Goal: Transaction & Acquisition: Subscribe to service/newsletter

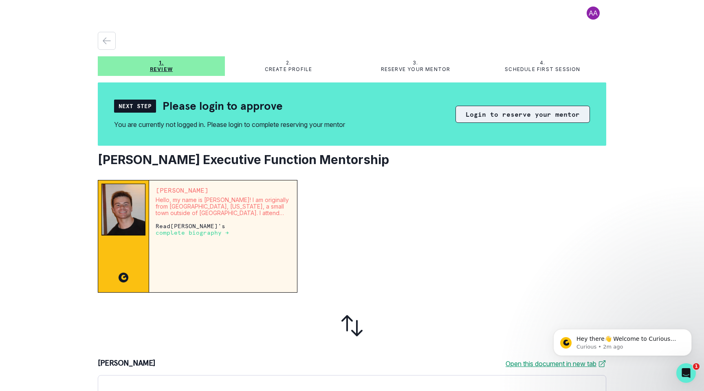
click at [523, 111] on button "Login to reserve your mentor" at bounding box center [523, 114] width 135 height 17
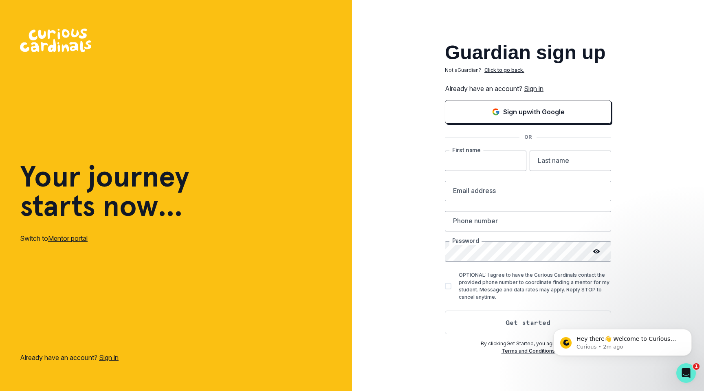
click at [486, 166] on input "text" at bounding box center [486, 160] width 82 height 20
type input "[PERSON_NAME]"
click at [117, 357] on link "Sign in" at bounding box center [109, 357] width 20 height 8
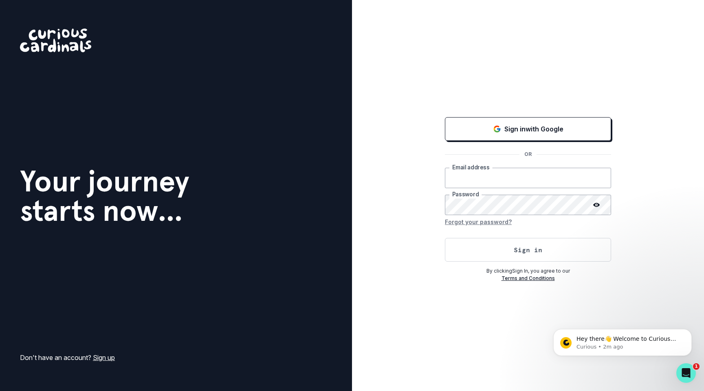
click at [497, 182] on input "email" at bounding box center [528, 178] width 166 height 20
type input "[EMAIL_ADDRESS][DOMAIN_NAME]"
click at [518, 248] on button "Sign in" at bounding box center [528, 250] width 166 height 24
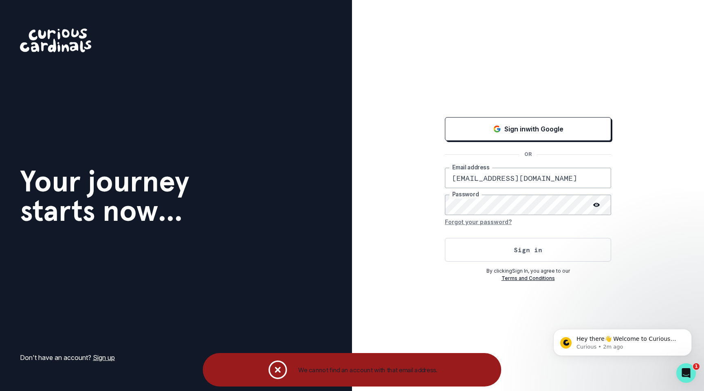
click at [99, 355] on link "Sign up" at bounding box center [104, 357] width 22 height 8
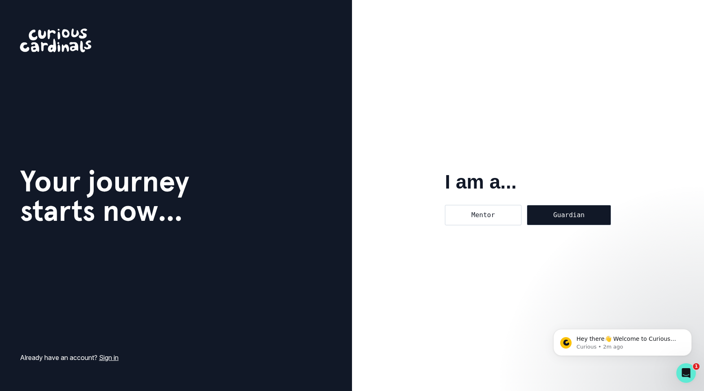
click at [559, 218] on div "Guardian" at bounding box center [569, 215] width 84 height 20
click at [527, 205] on input "Guardian" at bounding box center [527, 204] width 0 height 0
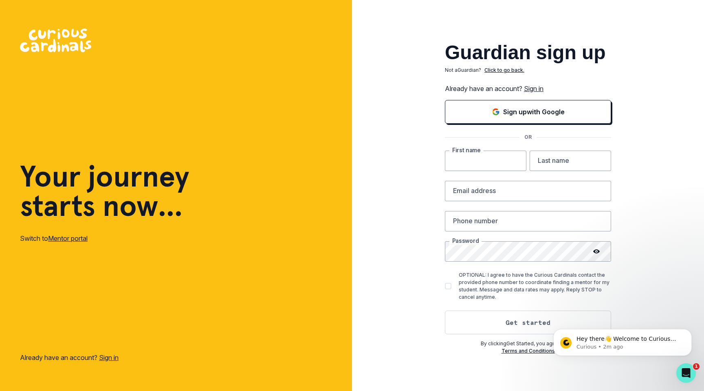
click at [501, 159] on input "text" at bounding box center [486, 160] width 82 height 20
type input "[PERSON_NAME]"
type input "Kelmar"
type input "[EMAIL_ADDRESS][DOMAIN_NAME]"
click at [510, 220] on input "text" at bounding box center [528, 221] width 166 height 20
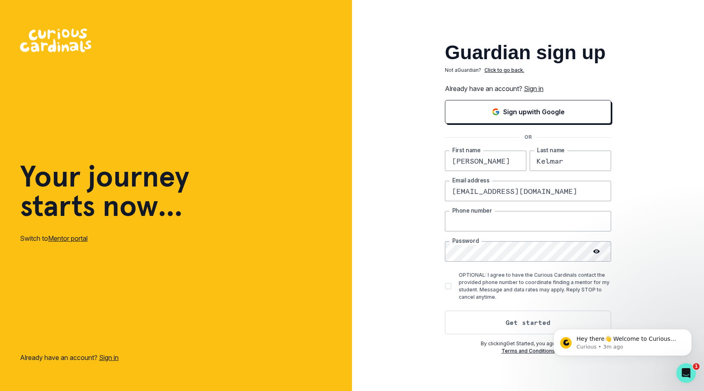
type input "6508883484"
click at [448, 285] on span at bounding box center [448, 286] width 7 height 7
click at [445, 286] on input "OPTIONAL: I agree to have the Curious Cardinals contact the provided phone numb…" at bounding box center [445, 286] width 0 height 0
checkbox input "true"
click at [504, 319] on button "Get started" at bounding box center [528, 322] width 166 height 24
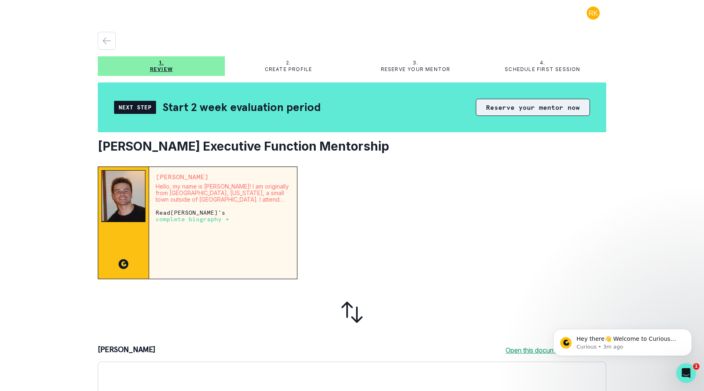
click at [531, 109] on button "Reserve your mentor now" at bounding box center [533, 107] width 114 height 17
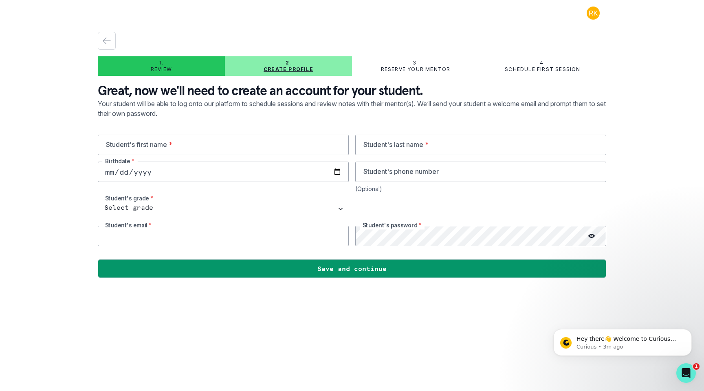
type input "[EMAIL_ADDRESS][DOMAIN_NAME]"
click at [280, 148] on input "text" at bounding box center [223, 145] width 251 height 20
type input "[PERSON_NAME]"
type input "Kelmar"
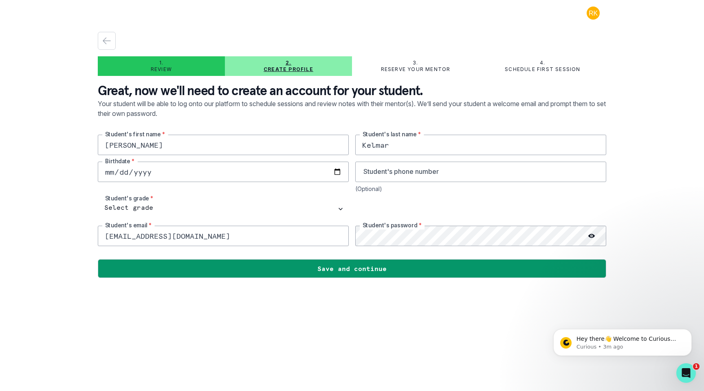
click at [201, 170] on input "date" at bounding box center [223, 171] width 251 height 20
type input "[DATE]"
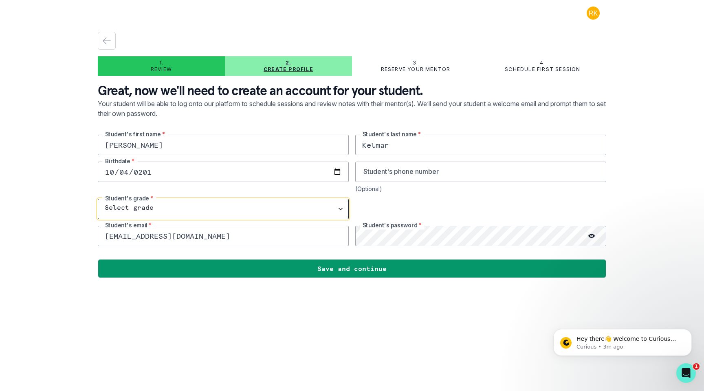
click at [338, 209] on select "Select grade 1st Grade 2nd Grade 3rd Grade 4th Grade 5th Grade 6th Grade 7th Gr…" at bounding box center [223, 209] width 251 height 20
select select "4th Grade"
click at [98, 199] on select "Select grade 1st Grade 2nd Grade 3rd Grade 4th Grade 5th Grade 6th Grade 7th Gr…" at bounding box center [223, 209] width 251 height 20
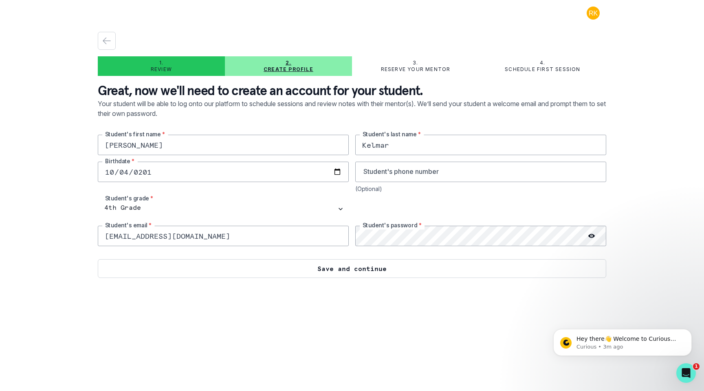
click at [333, 265] on button "Save and continue" at bounding box center [352, 268] width 509 height 19
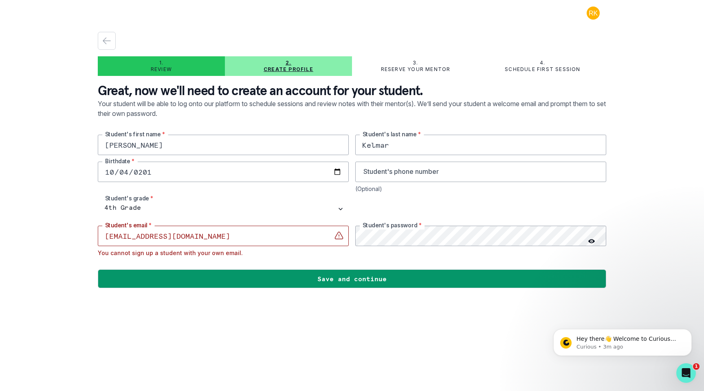
drag, startPoint x: 163, startPoint y: 235, endPoint x: 104, endPoint y: 236, distance: 59.1
click at [104, 236] on input "[EMAIL_ADDRESS][DOMAIN_NAME]" at bounding box center [223, 235] width 251 height 20
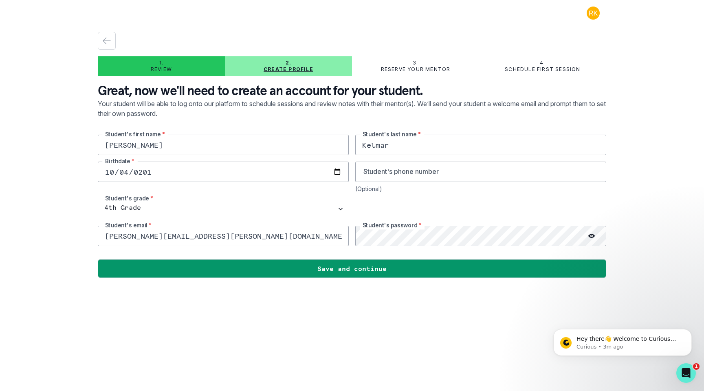
type input "[PERSON_NAME][EMAIL_ADDRESS][PERSON_NAME][DOMAIN_NAME]"
click at [593, 234] on icon at bounding box center [592, 235] width 7 height 7
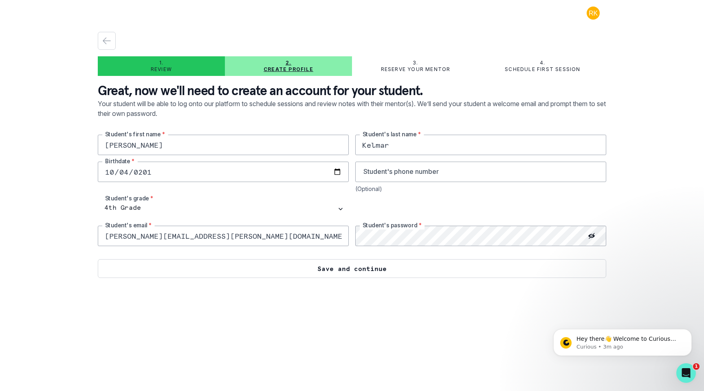
click at [451, 265] on button "Save and continue" at bounding box center [352, 268] width 509 height 19
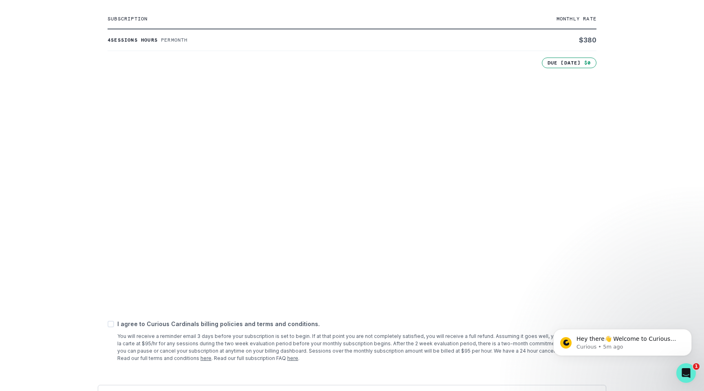
scroll to position [219, 0]
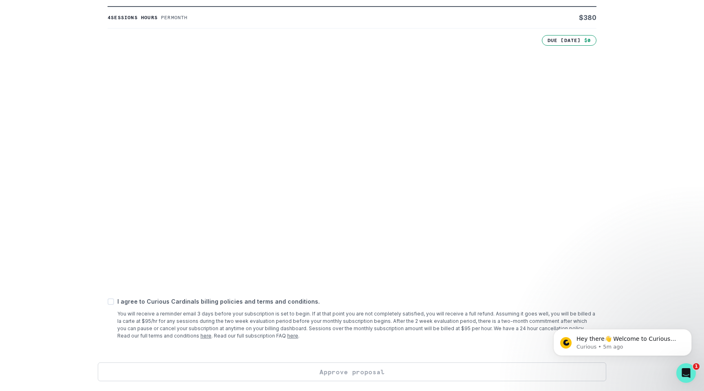
click at [111, 301] on span at bounding box center [111, 301] width 7 height 7
click at [108, 301] on input "checkbox" at bounding box center [107, 301] width 0 height 0
checkbox input "true"
click at [332, 372] on button "Approve proposal" at bounding box center [352, 371] width 509 height 19
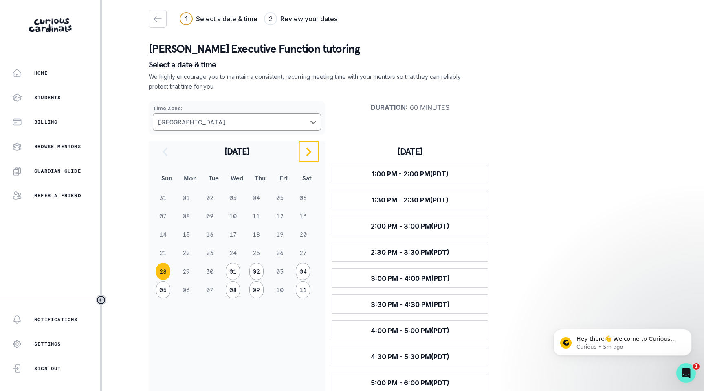
click at [310, 152] on icon "navigate to next month" at bounding box center [309, 151] width 5 height 9
click at [163, 232] on button "12" at bounding box center [163, 234] width 14 height 17
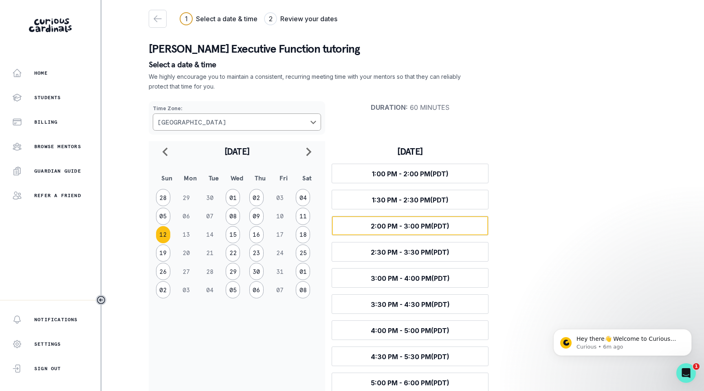
click at [419, 228] on span "2:00 PM - 3:00 PM (PDT)" at bounding box center [410, 226] width 79 height 8
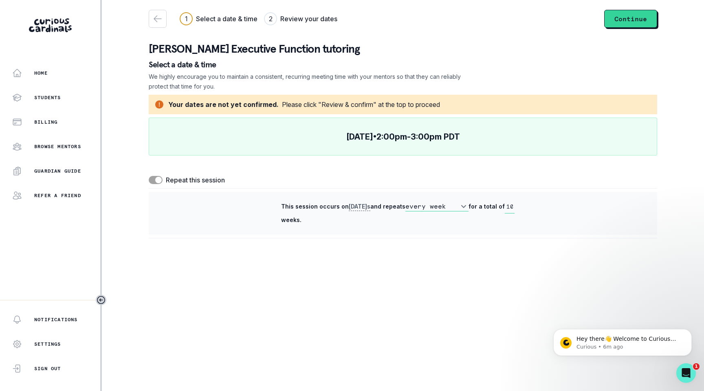
click at [150, 179] on span at bounding box center [156, 180] width 14 height 8
click at [149, 176] on input "checkbox" at bounding box center [148, 175] width 0 height 0
checkbox input "false"
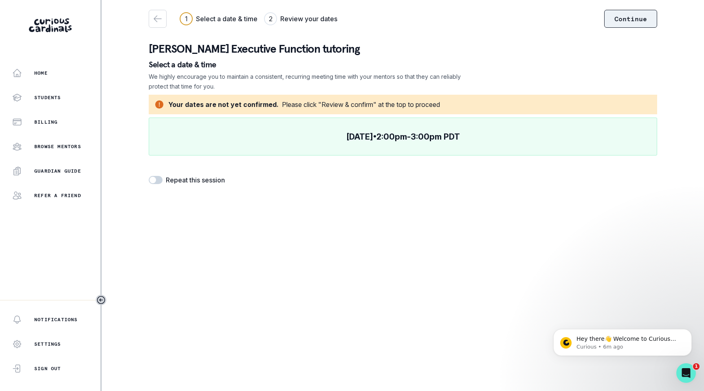
click at [629, 17] on button "Continue" at bounding box center [631, 19] width 53 height 18
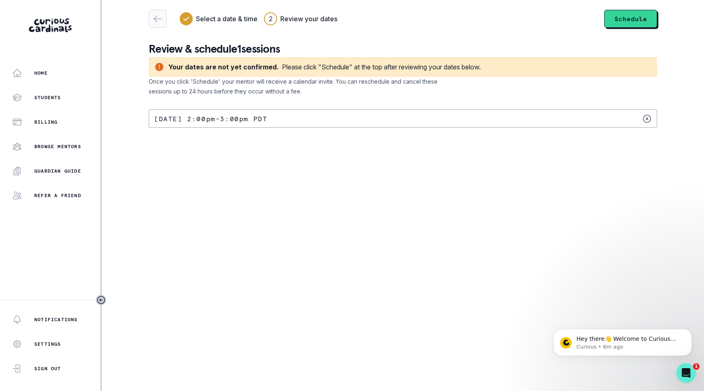
click at [157, 18] on icon "button" at bounding box center [158, 19] width 10 height 10
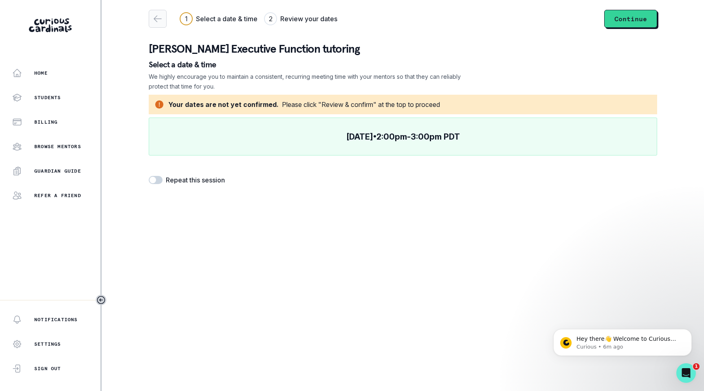
click at [157, 18] on icon "button" at bounding box center [158, 19] width 10 height 10
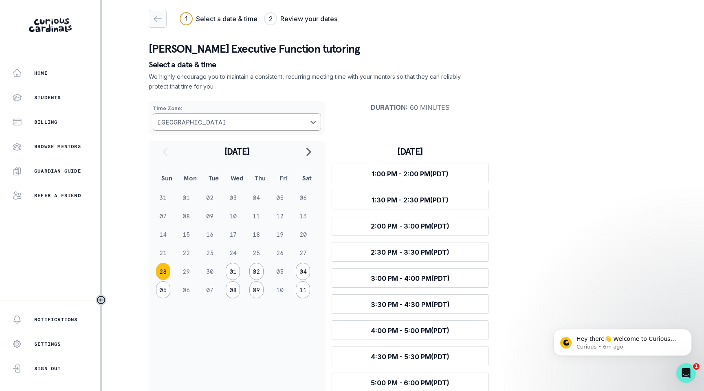
click at [157, 18] on icon "button" at bounding box center [158, 19] width 10 height 10
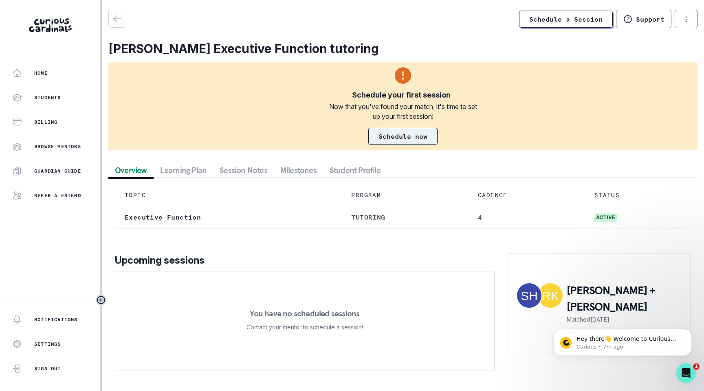
click at [415, 140] on link "Schedule now" at bounding box center [403, 136] width 69 height 17
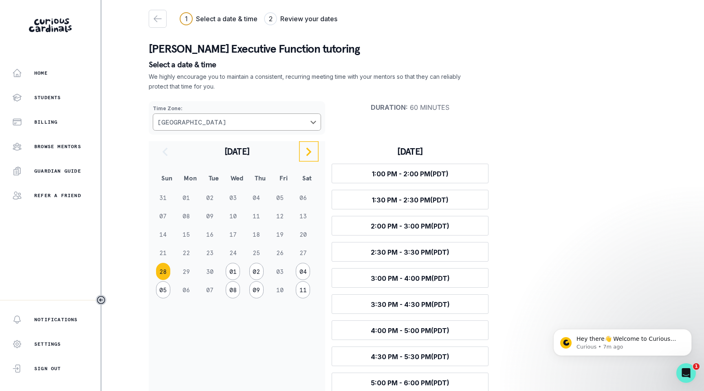
click at [305, 152] on icon "navigate to next month" at bounding box center [309, 152] width 10 height 10
click at [161, 232] on button "12" at bounding box center [163, 234] width 14 height 17
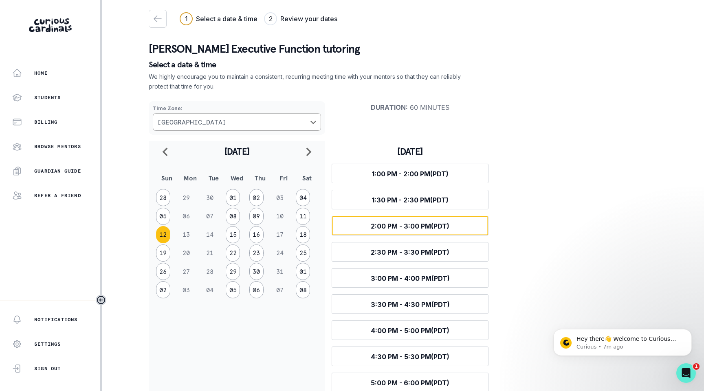
click at [395, 230] on span "2:00 PM - 3:00 PM (PDT)" at bounding box center [410, 226] width 79 height 8
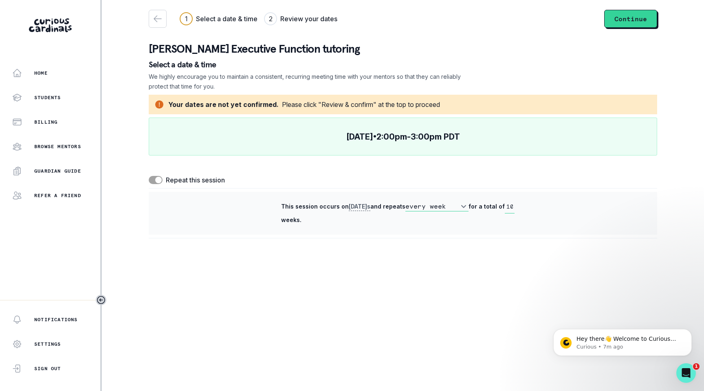
click at [154, 179] on span at bounding box center [156, 180] width 14 height 8
click at [149, 176] on input "checkbox" at bounding box center [148, 175] width 0 height 0
checkbox input "false"
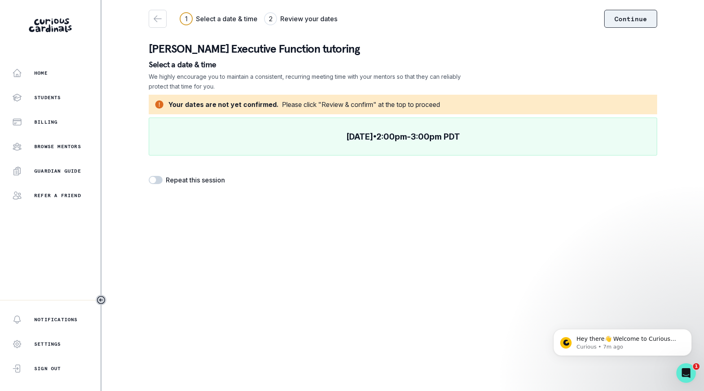
click at [641, 22] on button "Continue" at bounding box center [631, 19] width 53 height 18
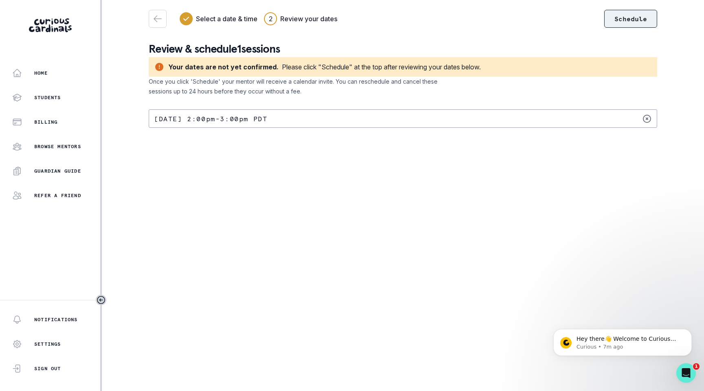
click at [631, 23] on button "Schedule" at bounding box center [631, 19] width 53 height 18
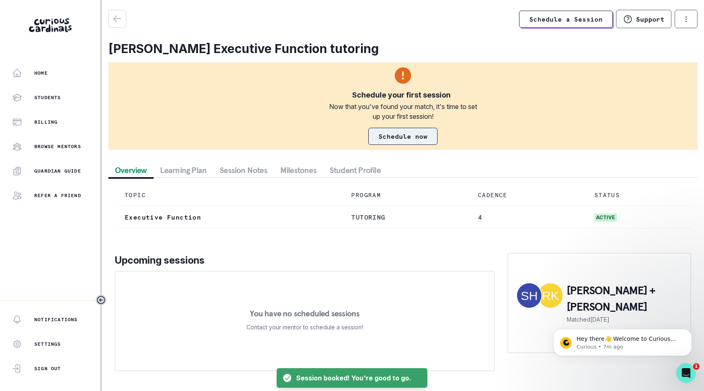
click at [419, 135] on link "Schedule now" at bounding box center [403, 136] width 69 height 17
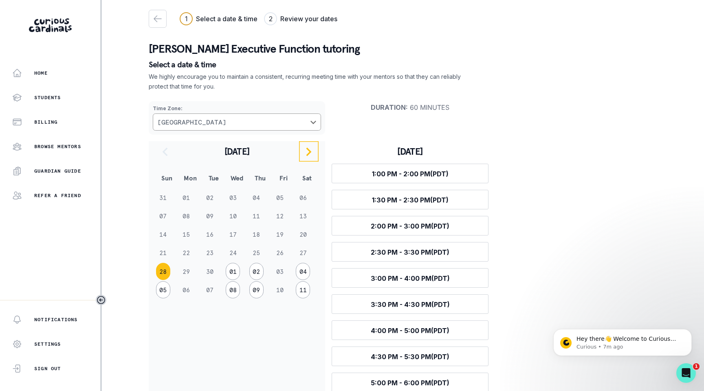
click at [309, 152] on icon "navigate to next month" at bounding box center [309, 151] width 5 height 9
click at [161, 231] on button "12" at bounding box center [163, 234] width 14 height 17
click at [307, 150] on icon "navigate to next month" at bounding box center [309, 152] width 10 height 10
click at [163, 232] on button "12" at bounding box center [163, 234] width 14 height 17
